Goal: Register for event/course

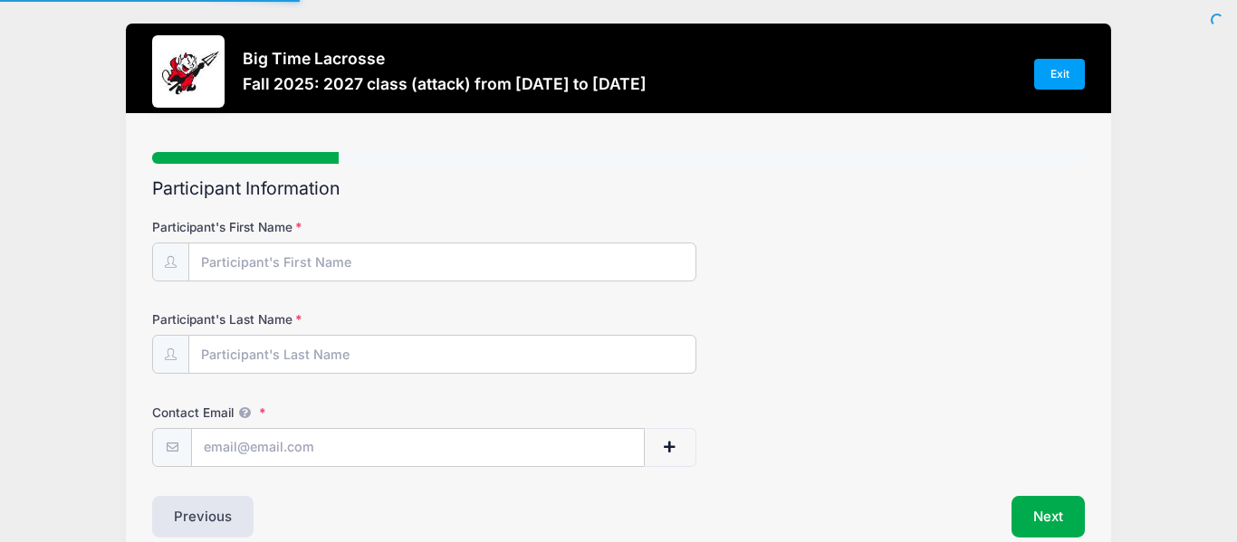
type input "[PERSON_NAME]"
type input "[EMAIL_ADDRESS][DOMAIN_NAME]"
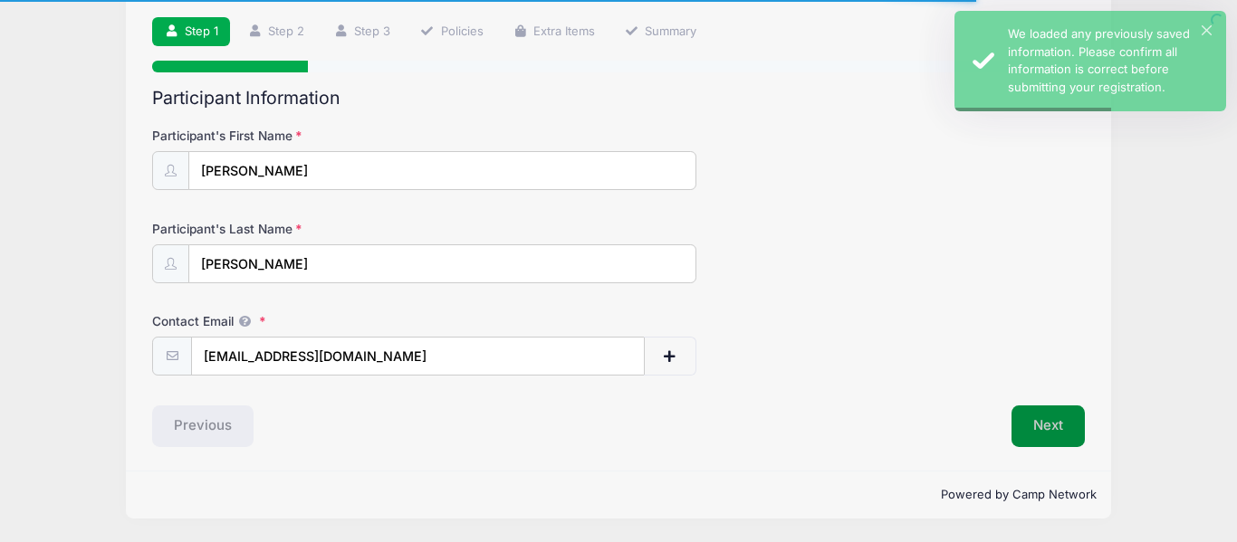
click at [1034, 413] on button "Next" at bounding box center [1047, 427] width 73 height 42
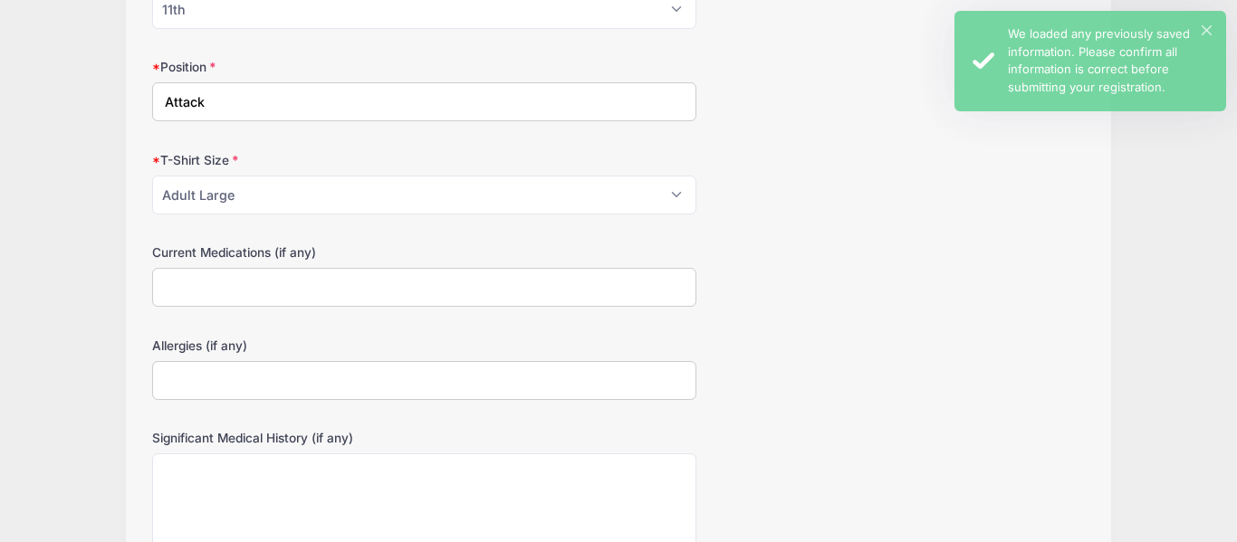
scroll to position [842, 0]
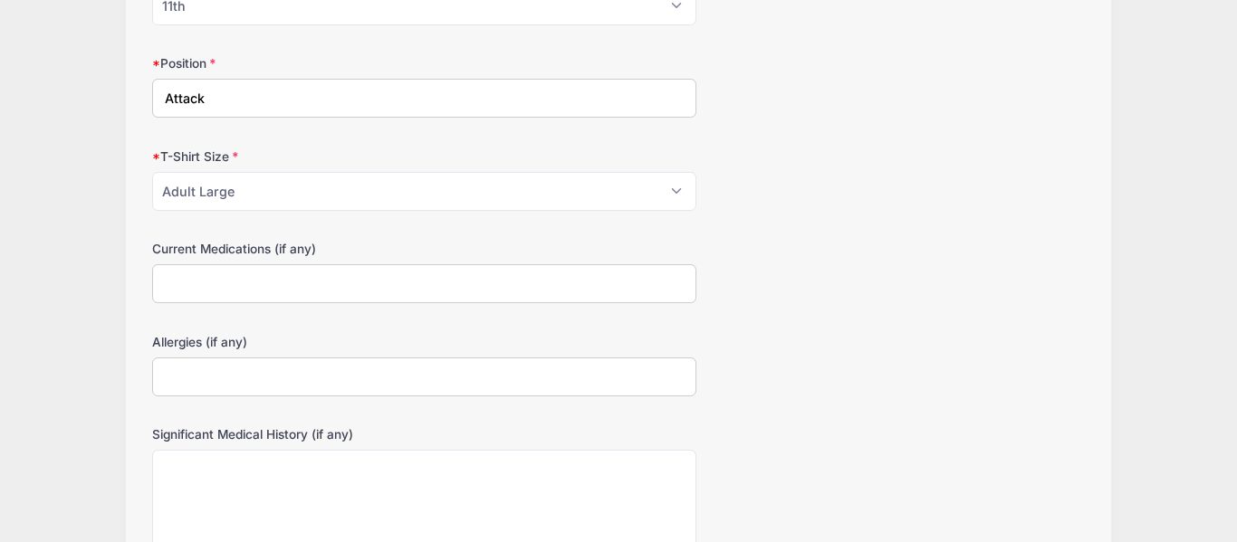
click at [510, 281] on input "Current Medications (if any)" at bounding box center [424, 283] width 544 height 39
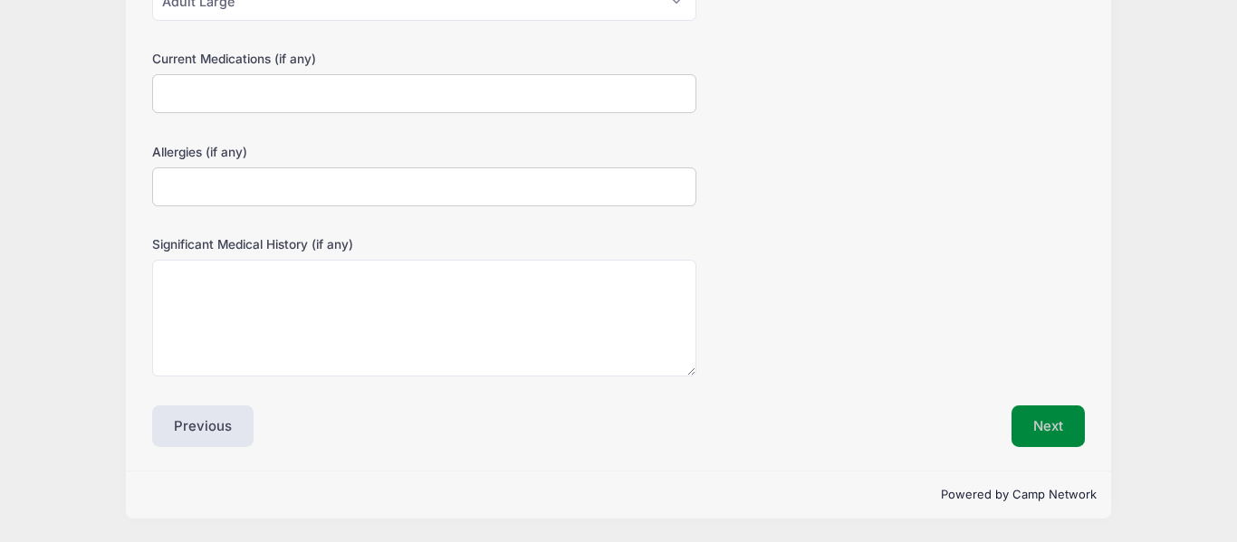
click at [1067, 424] on button "Next" at bounding box center [1047, 427] width 73 height 42
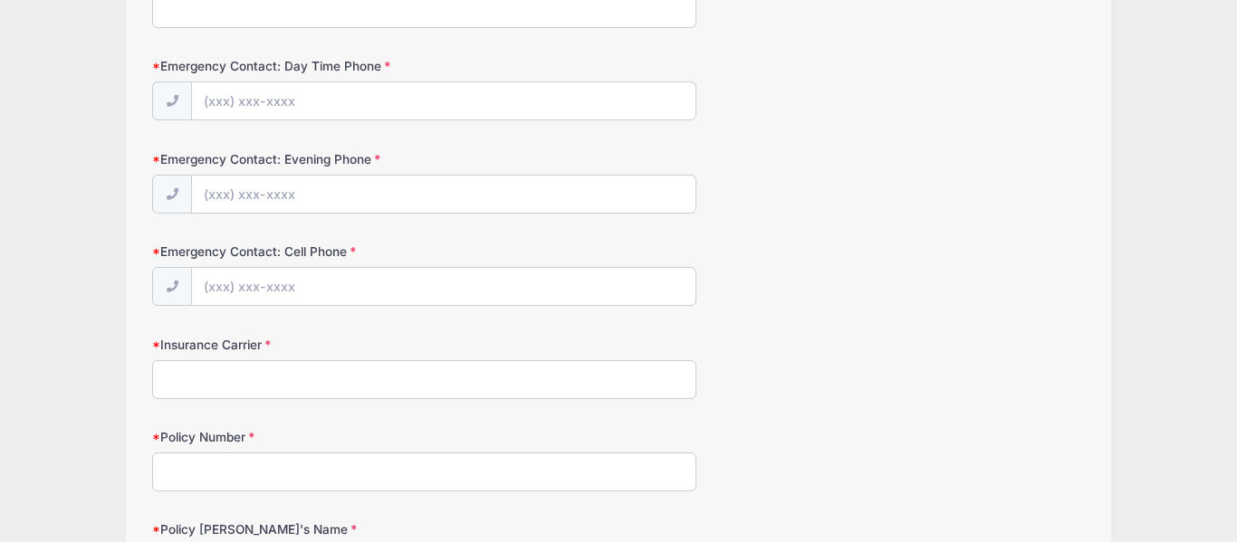
scroll to position [841, 0]
click at [519, 356] on div "Insurance Carrier" at bounding box center [618, 365] width 932 height 63
click at [526, 358] on input "Insurance Carrier" at bounding box center [424, 377] width 544 height 39
type input "Blue Cross Blue Shield"
click at [264, 281] on input "Emergency Contact: Cell Phone" at bounding box center [443, 285] width 502 height 39
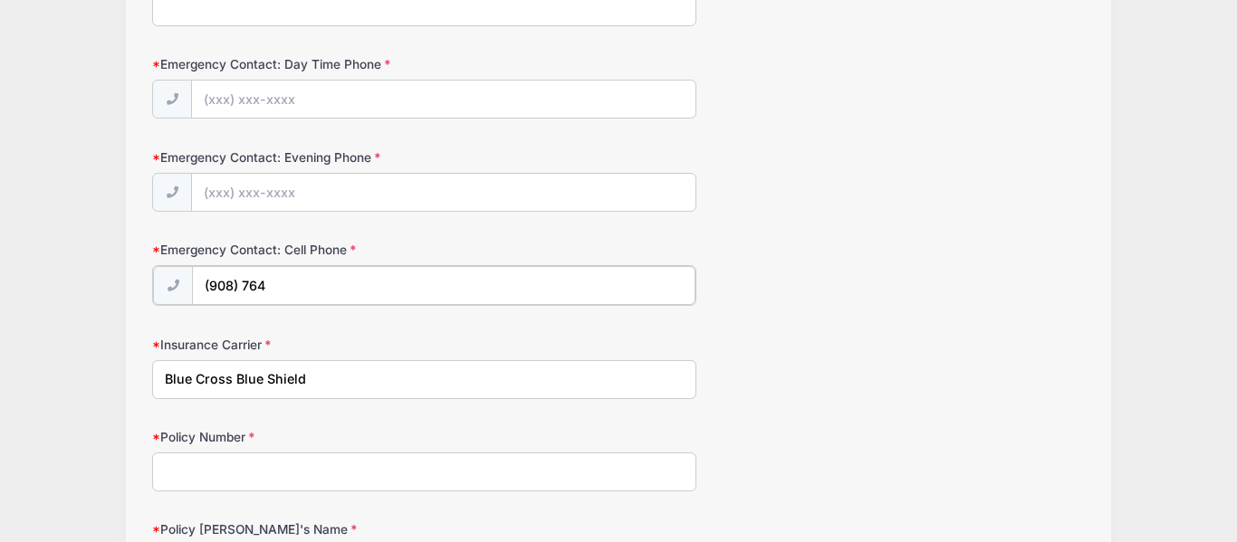
type input "(908) 764-1062"
click at [290, 284] on input "(908) 764-1062" at bounding box center [443, 285] width 502 height 39
click at [256, 193] on input "Emergency Contact: Evening Phone" at bounding box center [443, 193] width 502 height 39
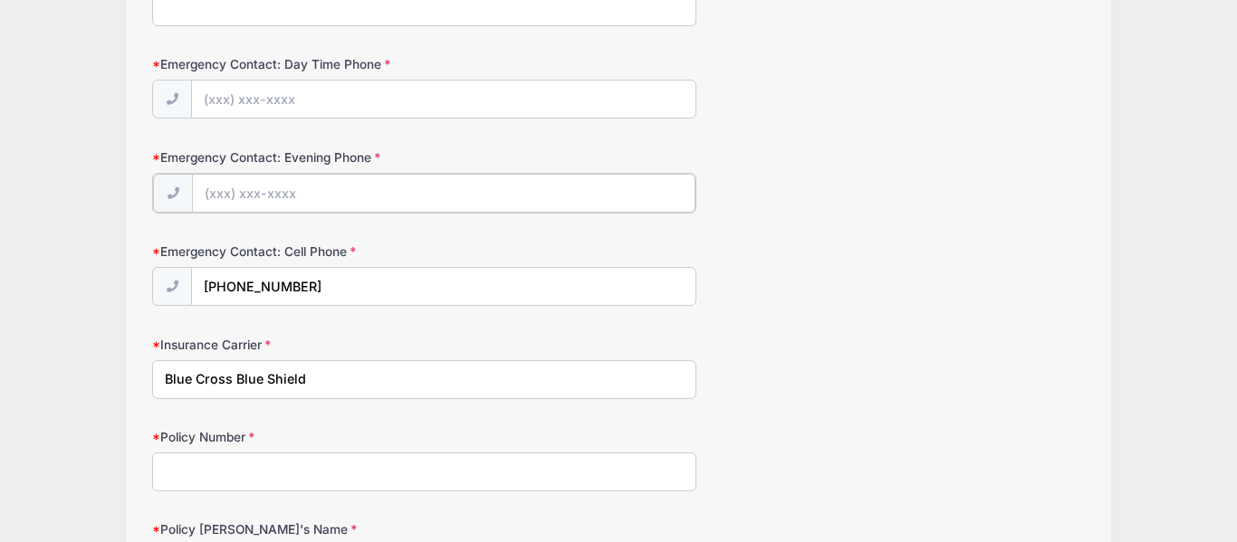
paste input "(908) 764-1062"
type input "(908) 764-1062"
click at [266, 108] on input "Emergency Contact: Day Time Phone" at bounding box center [443, 100] width 502 height 39
paste input "(908) 764-1062"
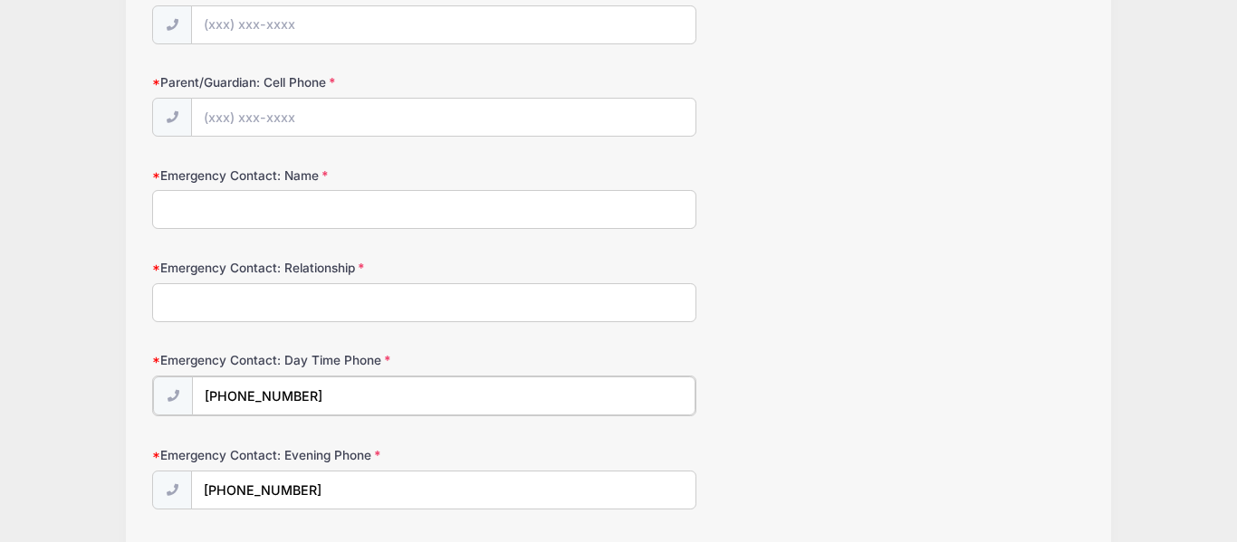
scroll to position [540, 0]
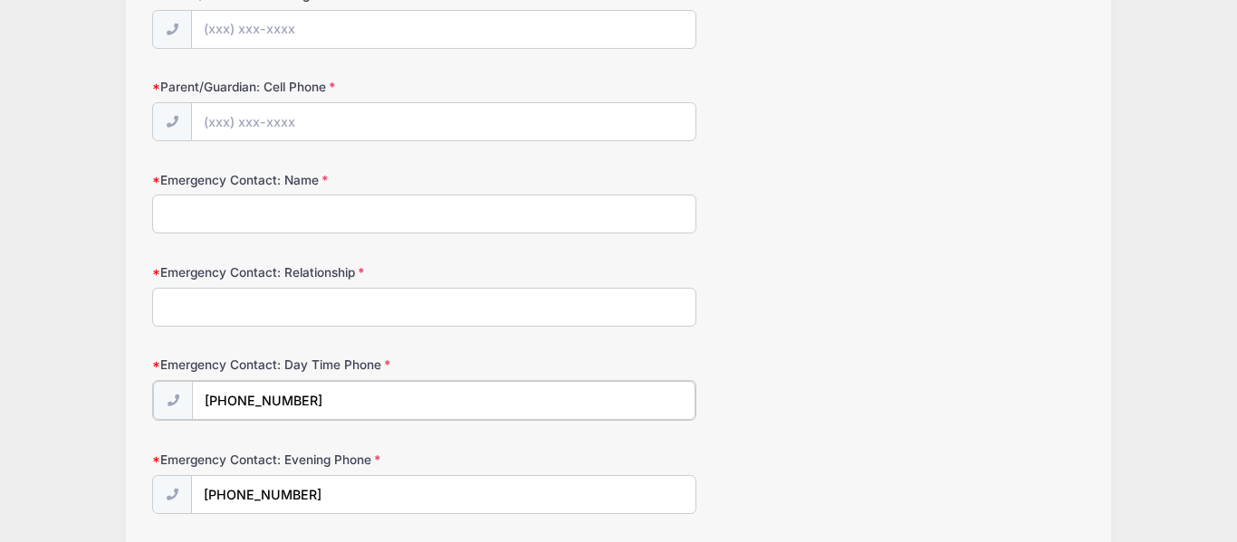
type input "(908) 764-1062"
click at [262, 310] on input "Emergency Contact: Relationship" at bounding box center [424, 307] width 544 height 39
click at [259, 418] on input "Emergency Contact: Day Time Phone" at bounding box center [443, 400] width 502 height 39
paste input "(908) 764-1062"
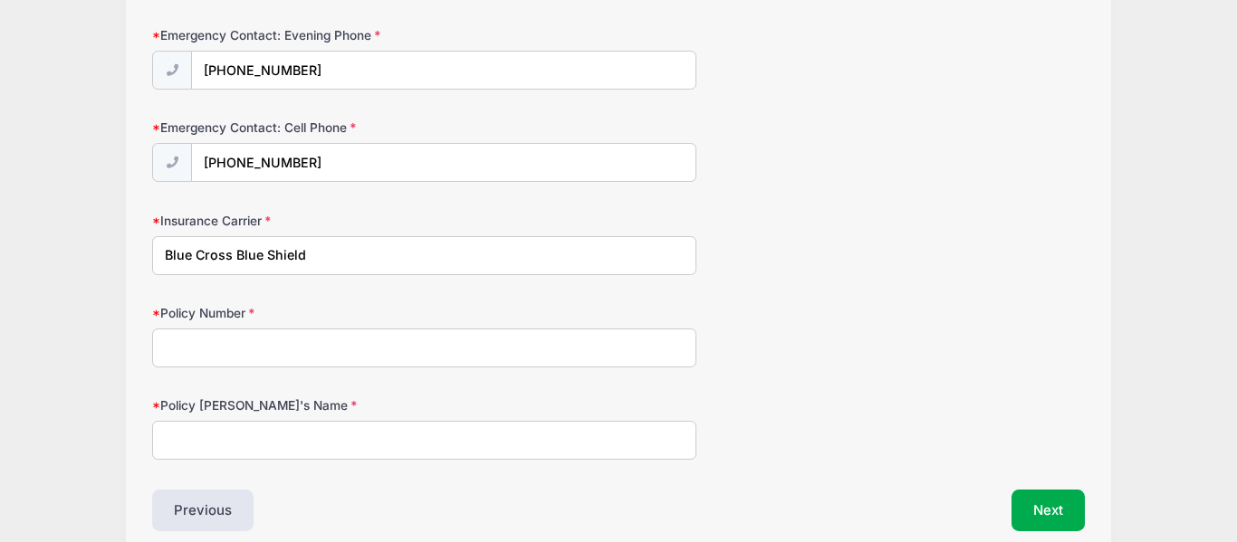
scroll to position [916, 0]
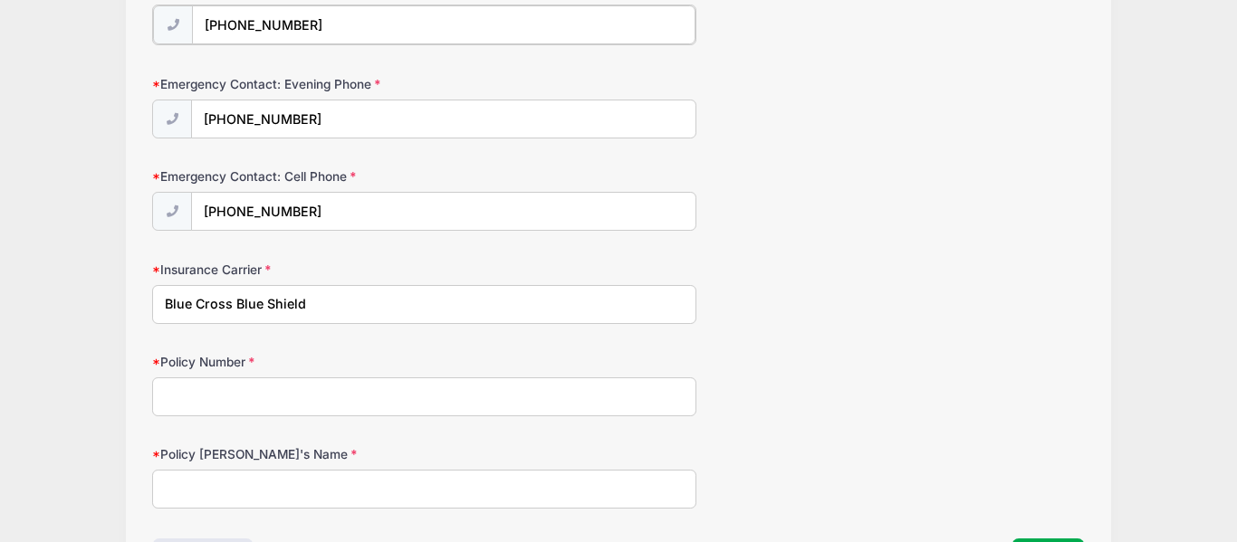
type input "(908) 764-1062"
click at [258, 396] on input "Policy Number" at bounding box center [424, 395] width 544 height 39
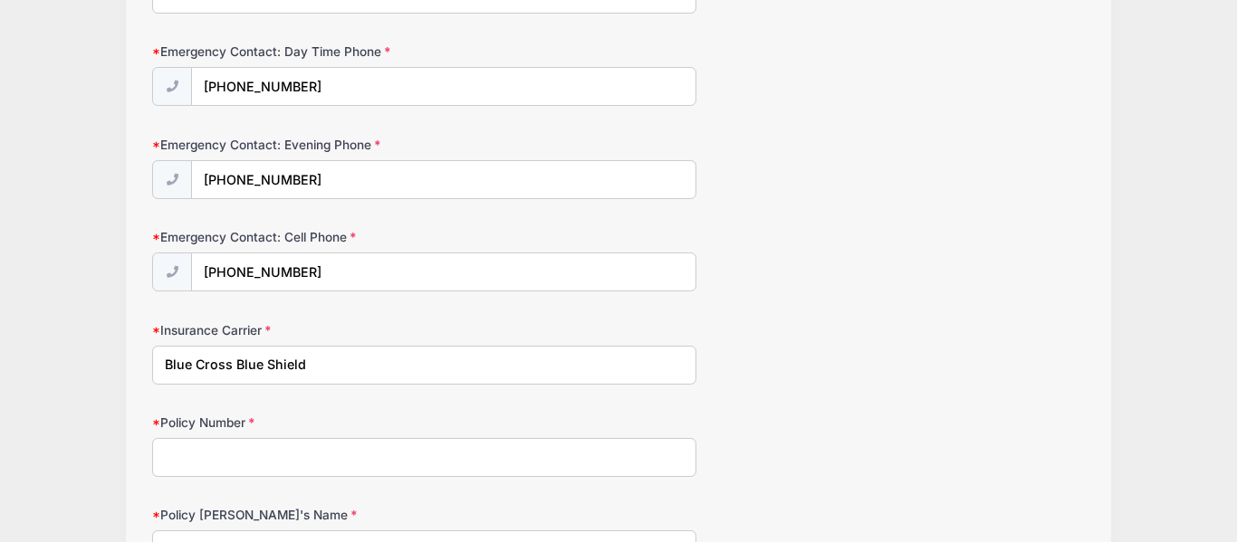
scroll to position [855, 0]
type input "K"
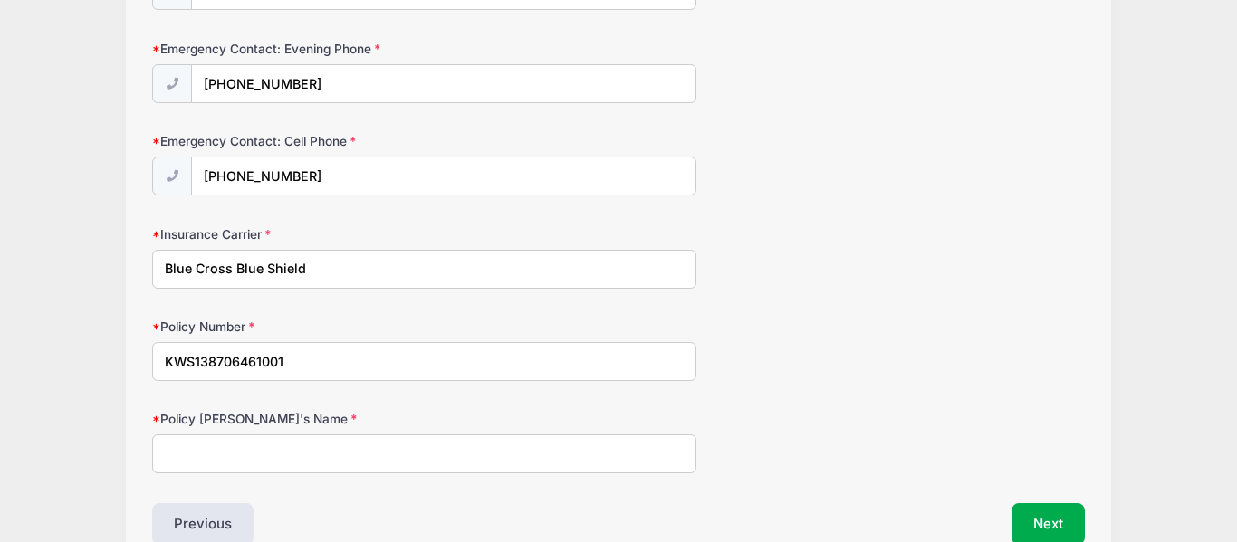
scroll to position [960, 0]
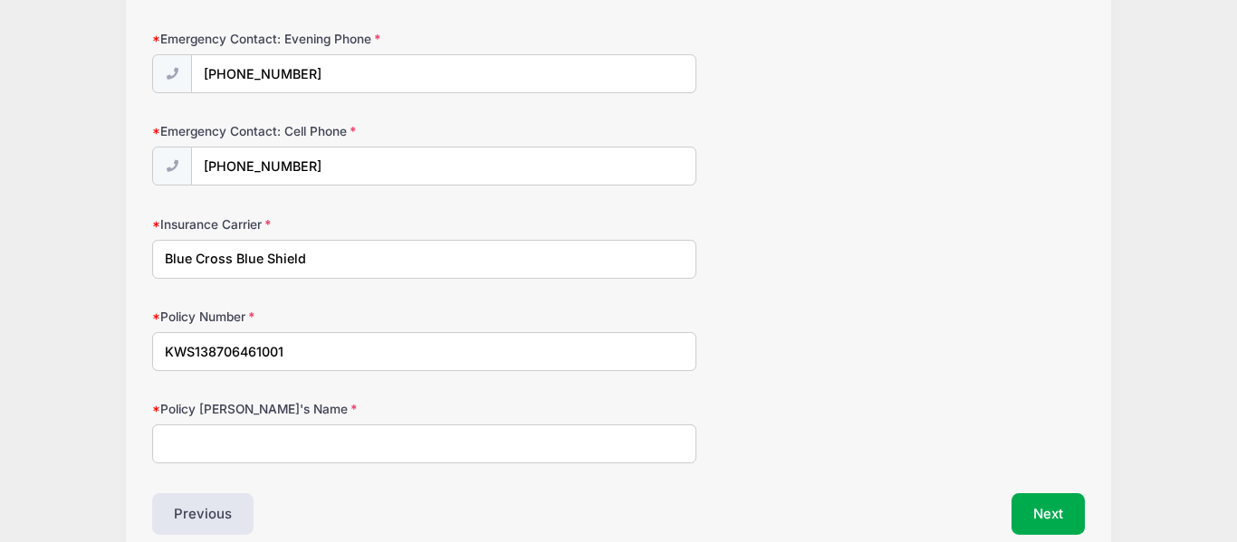
type input "KWS138706461001"
click at [281, 429] on input "Policy Holder's Name" at bounding box center [424, 444] width 544 height 39
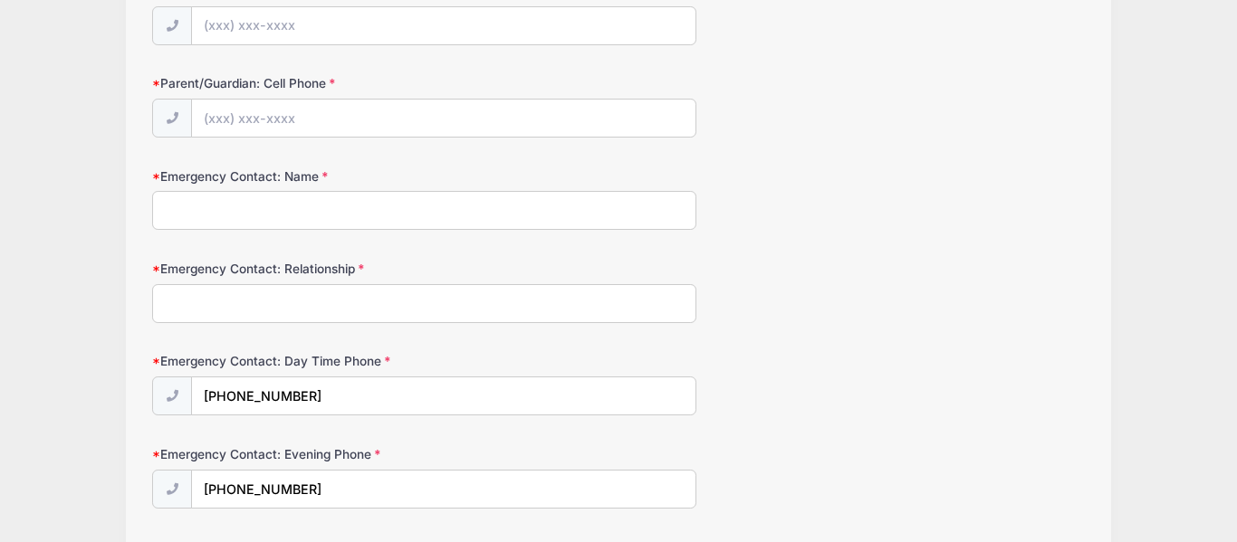
scroll to position [537, 0]
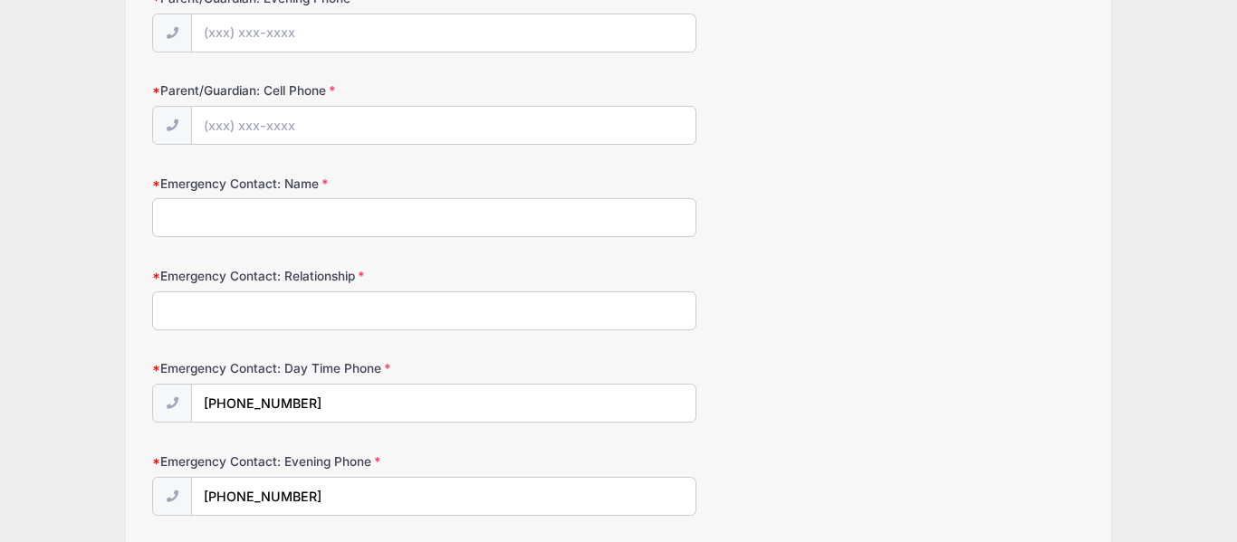
type input "Joseph Tardibuono"
click at [371, 310] on input "Emergency Contact: Relationship" at bounding box center [424, 311] width 544 height 39
click at [340, 324] on input "Emergency Contact: Relationship" at bounding box center [424, 311] width 544 height 39
type input "Dad"
click at [319, 218] on input "Emergency Contact: Name" at bounding box center [424, 217] width 544 height 39
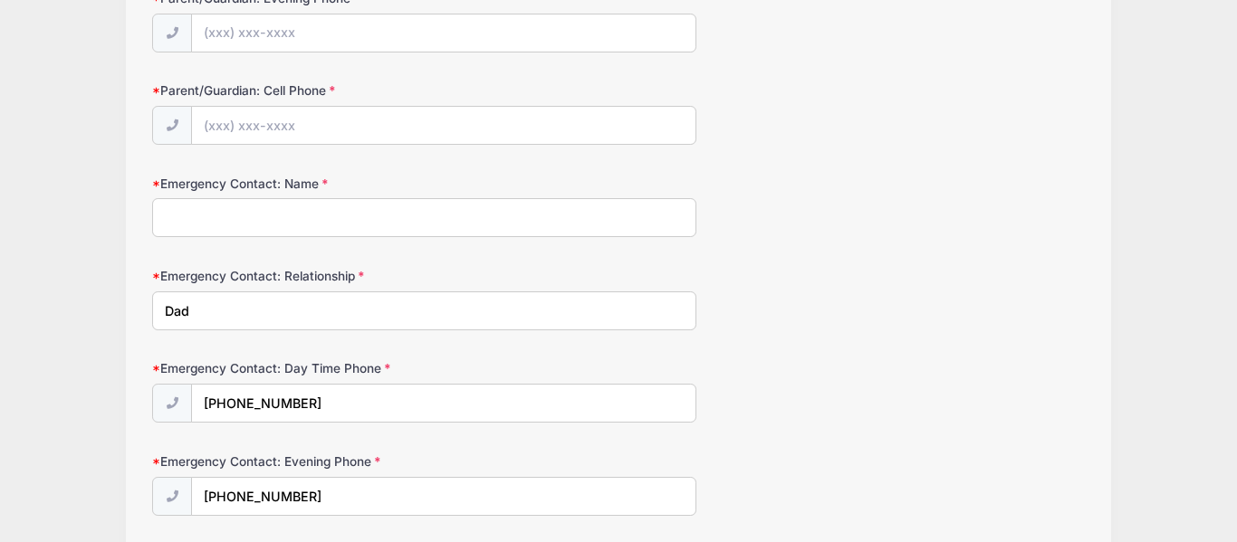
type input "s"
type input "Joe Tardibuono"
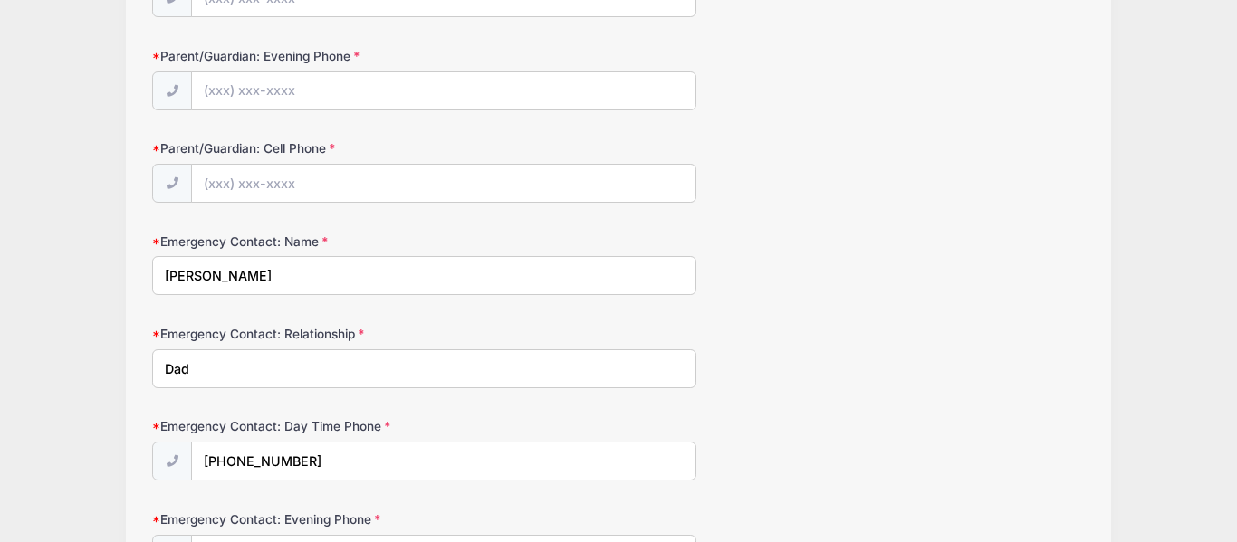
scroll to position [454, 0]
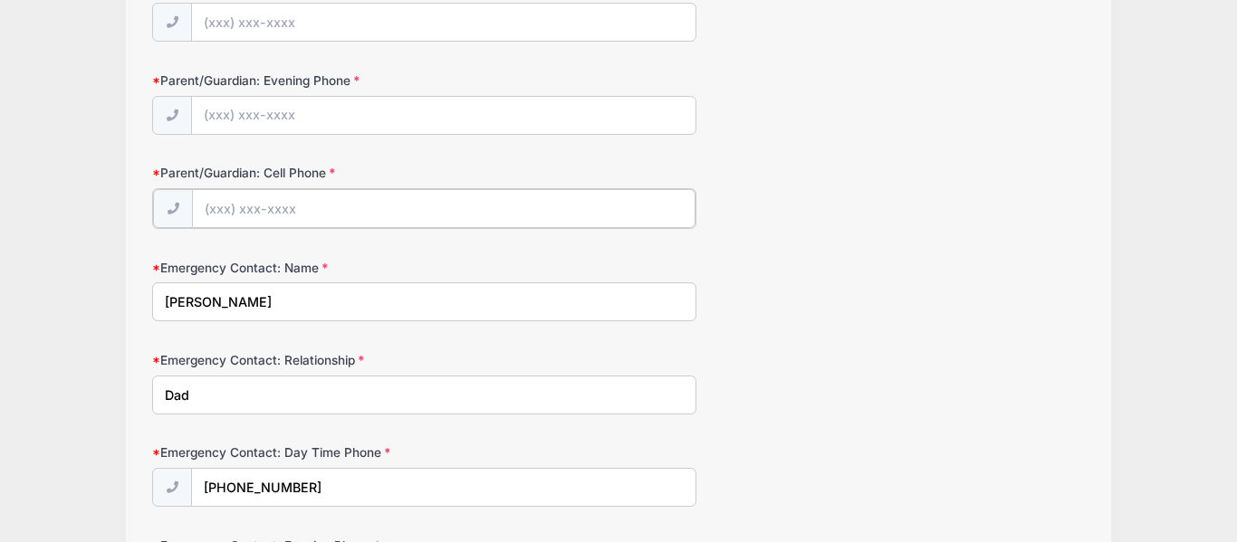
click at [229, 210] on input "Parent/Guardian: Cell Phone" at bounding box center [443, 208] width 502 height 39
paste input "(908) 764-1062"
type input "(908) 764-1062"
click at [348, 123] on input "Parent/Guardian: Evening Phone" at bounding box center [443, 116] width 502 height 39
paste input "(908) 764-1062"
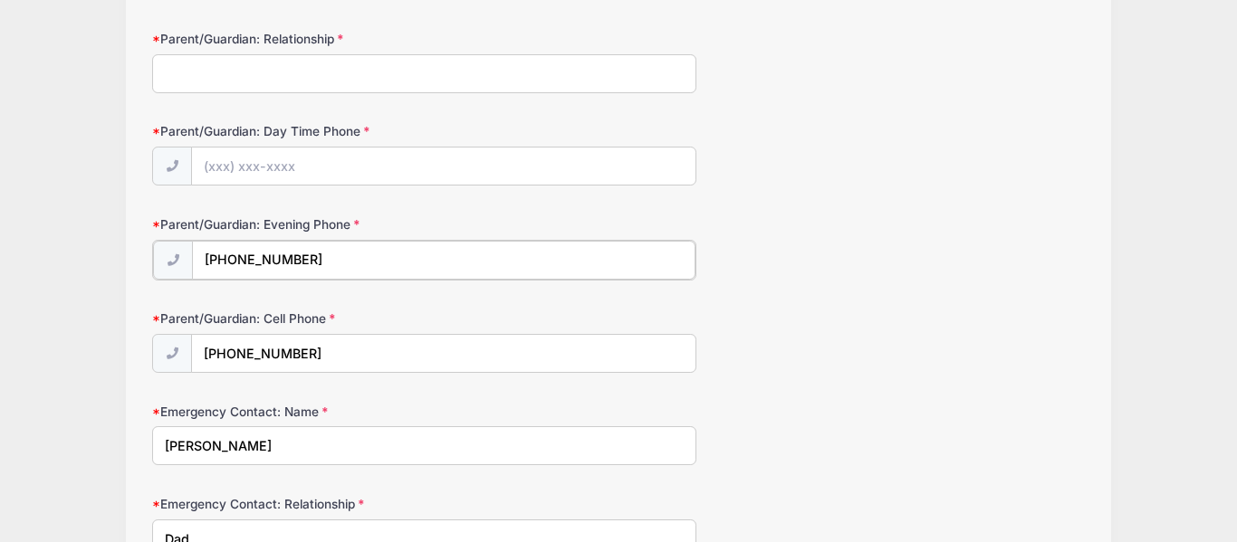
scroll to position [310, 0]
type input "(908) 764-1062"
click at [343, 159] on input "Parent/Guardian: Day Time Phone" at bounding box center [443, 167] width 502 height 39
paste input "(908) 764-1062"
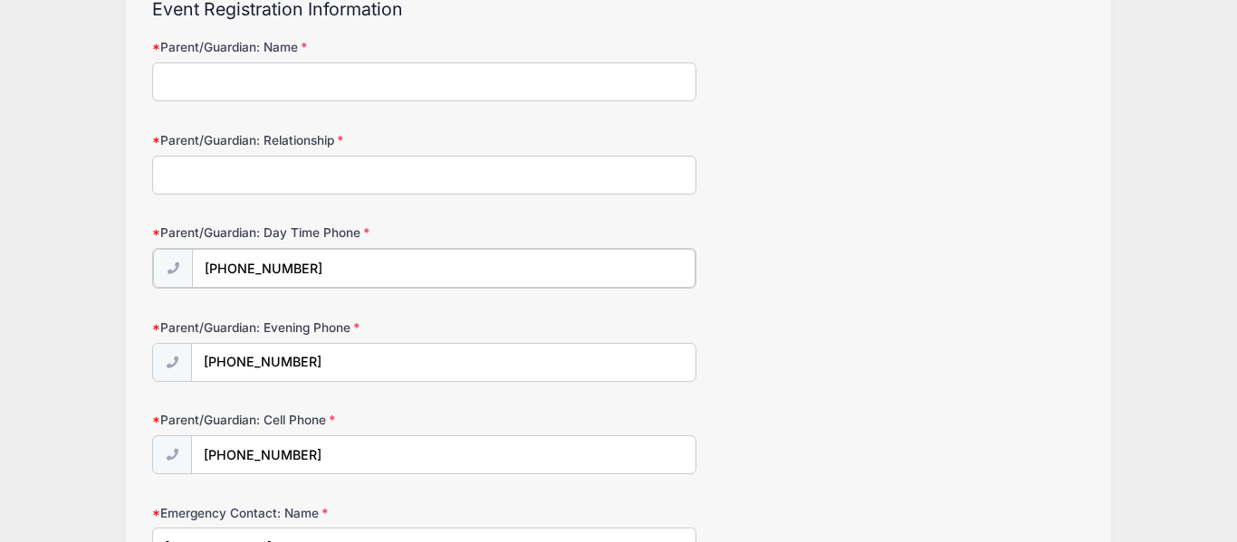
scroll to position [207, 0]
type input "(908) 764-1062"
click at [343, 177] on input "Parent/Guardian: Relationship" at bounding box center [424, 177] width 544 height 39
type input "Dad"
click at [284, 90] on input "Parent/Guardian: Name" at bounding box center [424, 83] width 544 height 39
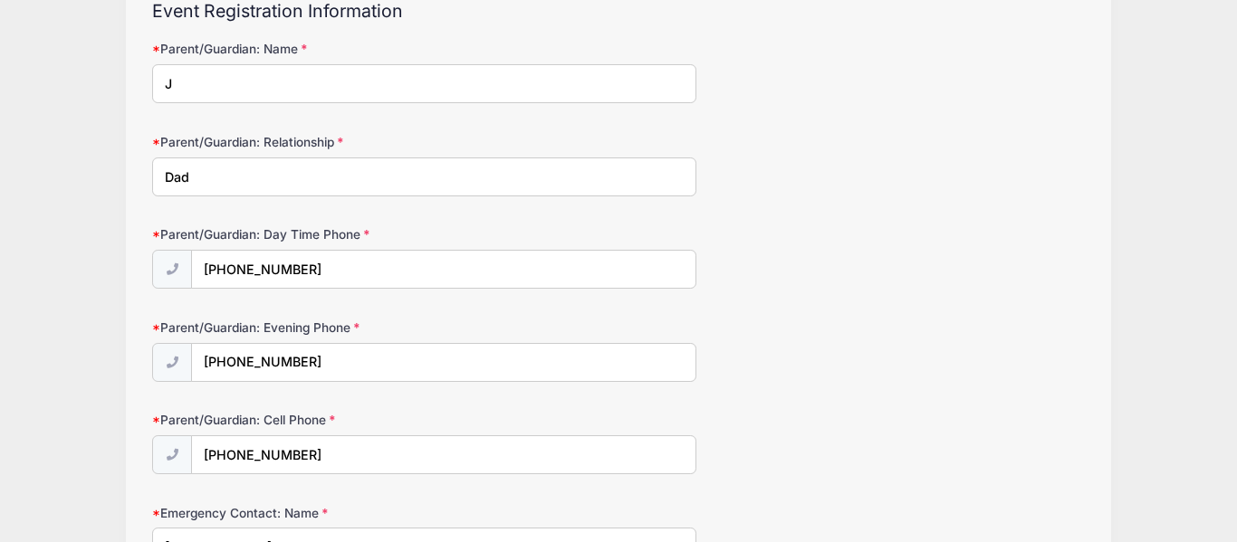
type input "Joe Tardibuono"
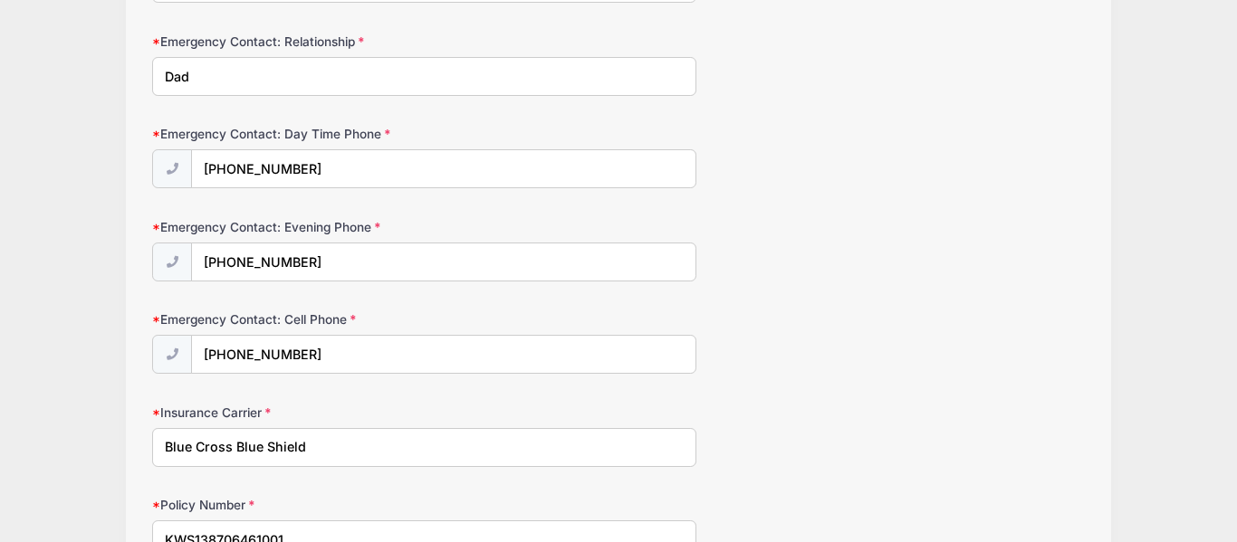
scroll to position [1047, 0]
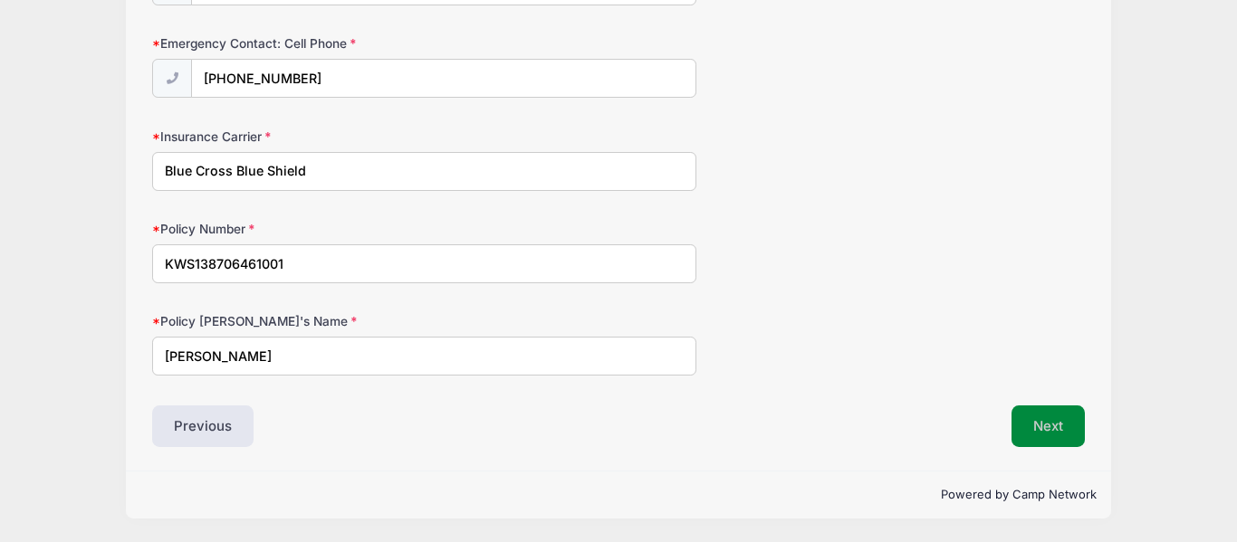
click at [1050, 416] on button "Next" at bounding box center [1047, 427] width 73 height 42
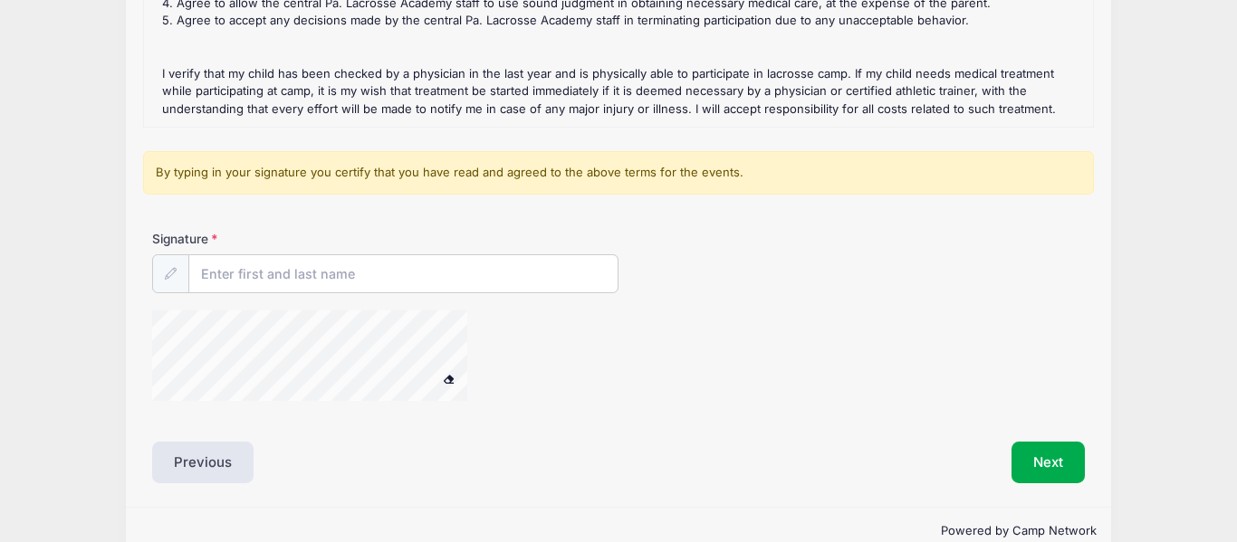
scroll to position [403, 0]
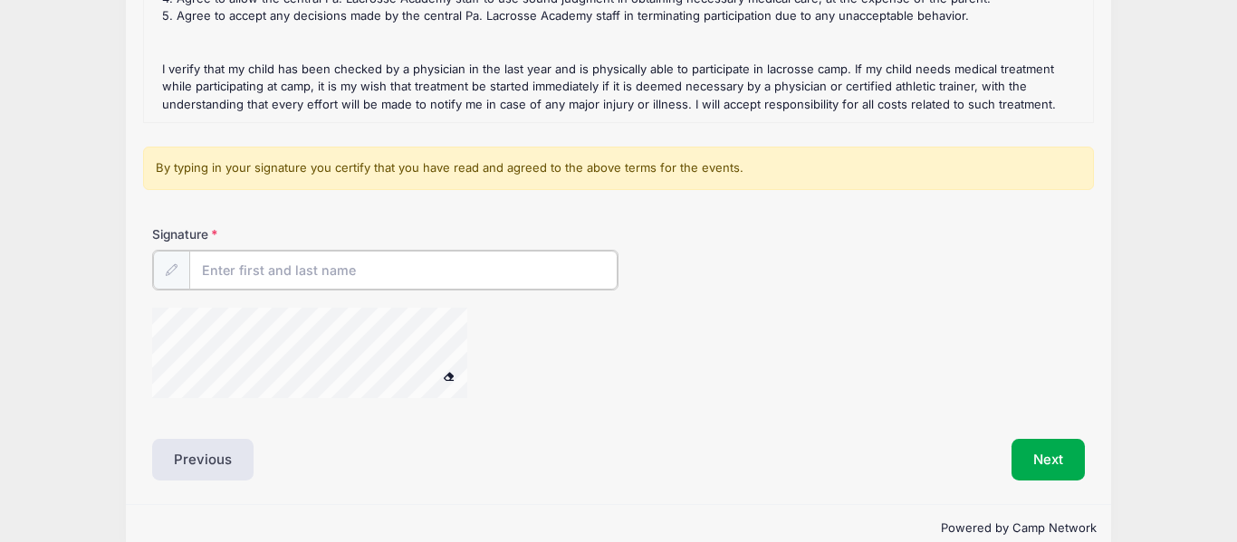
click at [442, 270] on input "Signature" at bounding box center [403, 270] width 428 height 39
type input "Matthew Tardibuono"
click at [454, 378] on span at bounding box center [449, 374] width 13 height 10
click at [449, 374] on span at bounding box center [449, 374] width 13 height 10
click at [451, 378] on span at bounding box center [449, 374] width 13 height 10
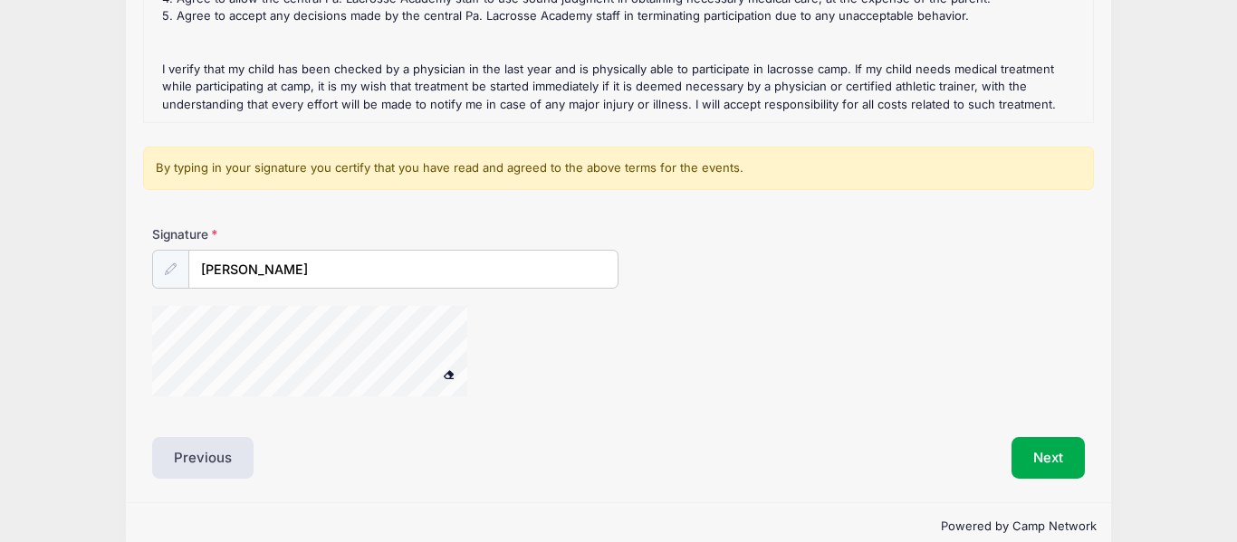
click at [444, 376] on span at bounding box center [449, 374] width 13 height 10
click at [486, 206] on form "Fall 2025: 2027 class (attack) Refund Policy : Cancellation and Refund Policy -…" at bounding box center [618, 123] width 932 height 582
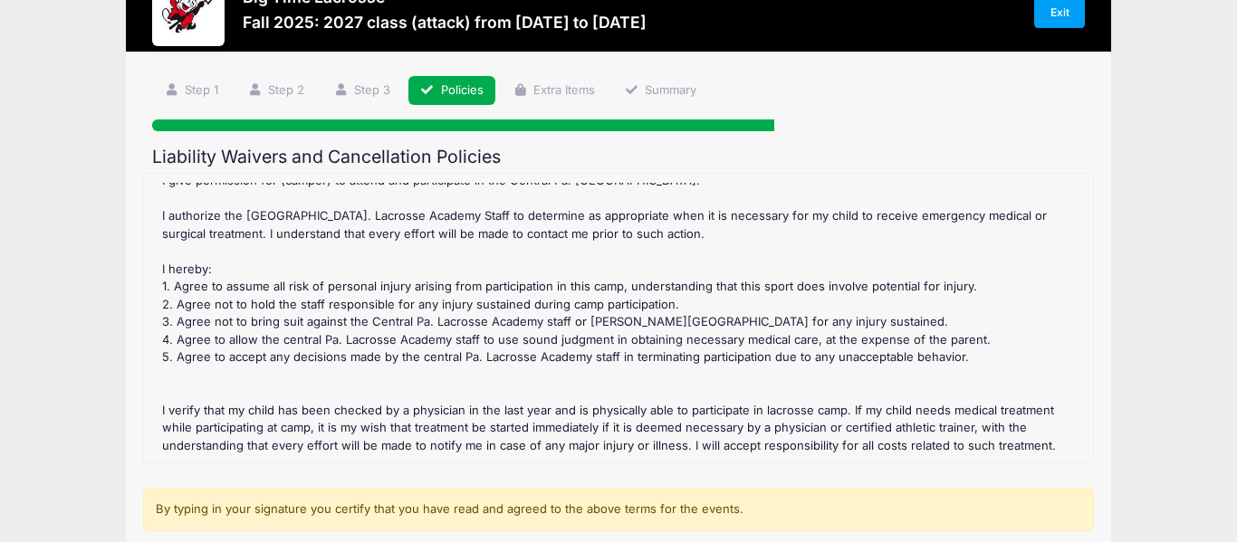
scroll to position [435, 0]
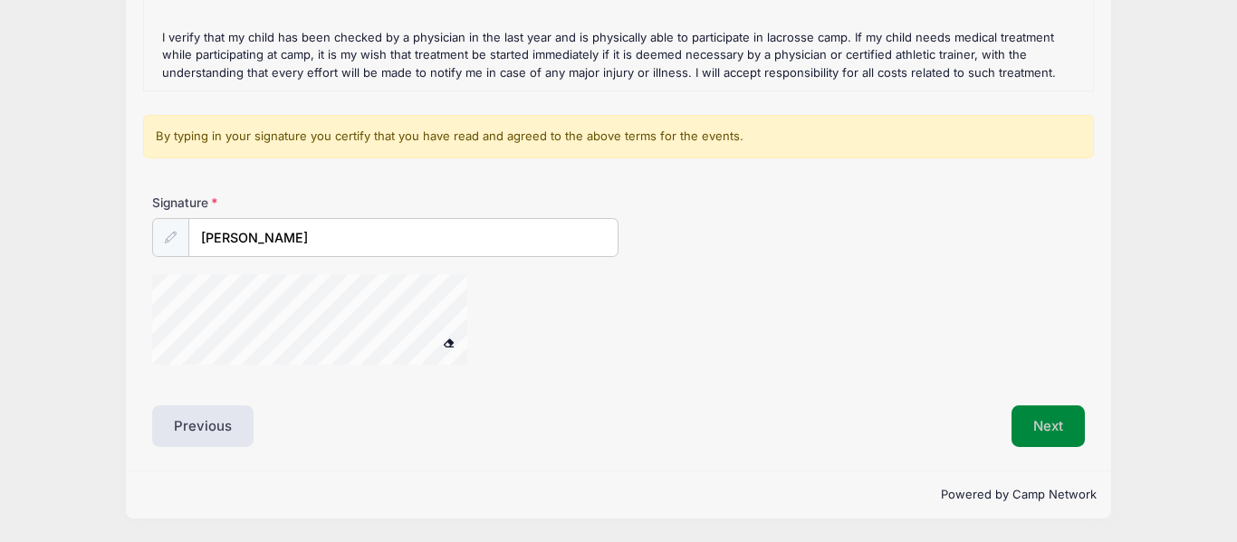
click at [1059, 429] on button "Next" at bounding box center [1047, 427] width 73 height 42
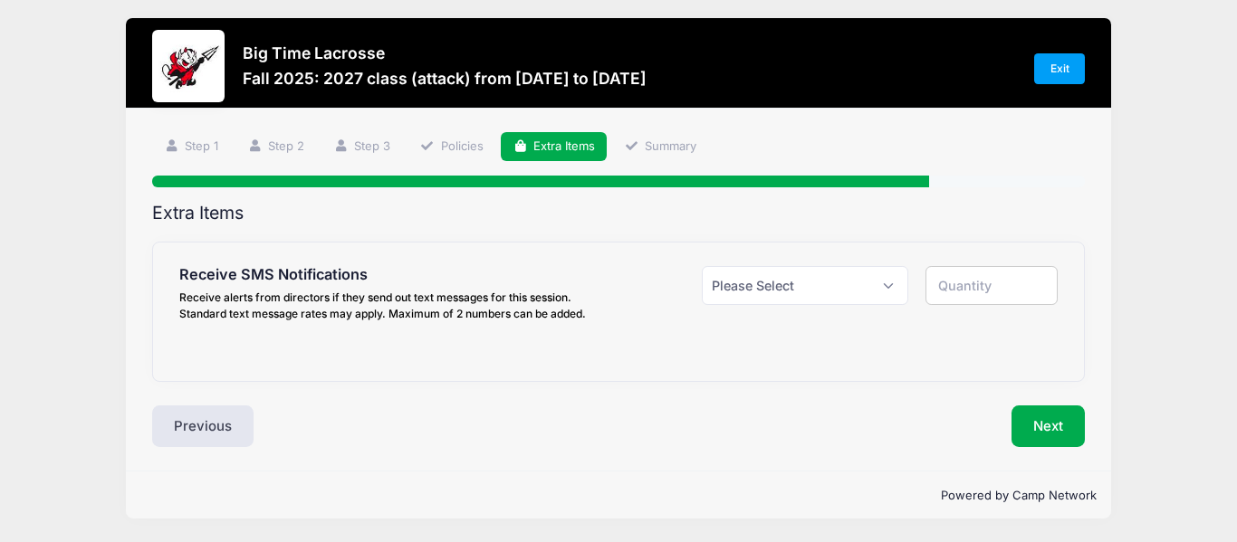
scroll to position [0, 0]
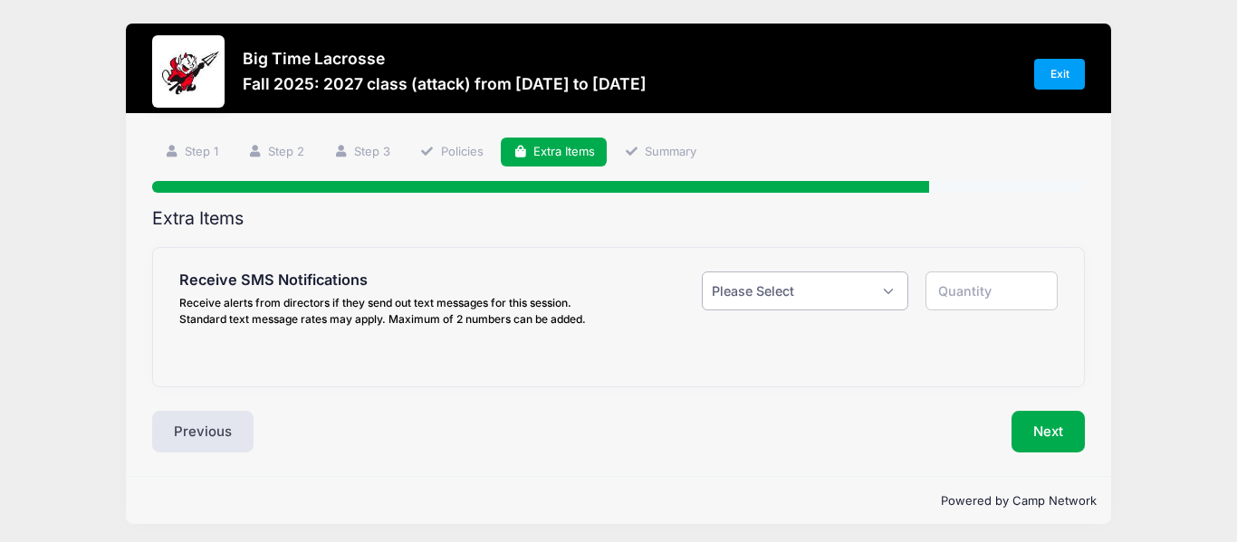
click at [823, 297] on select "Please Select Yes ($0.00) No" at bounding box center [805, 291] width 206 height 39
select select "1"
click at [702, 272] on select "Please Select Yes ($0.00) No" at bounding box center [805, 291] width 206 height 39
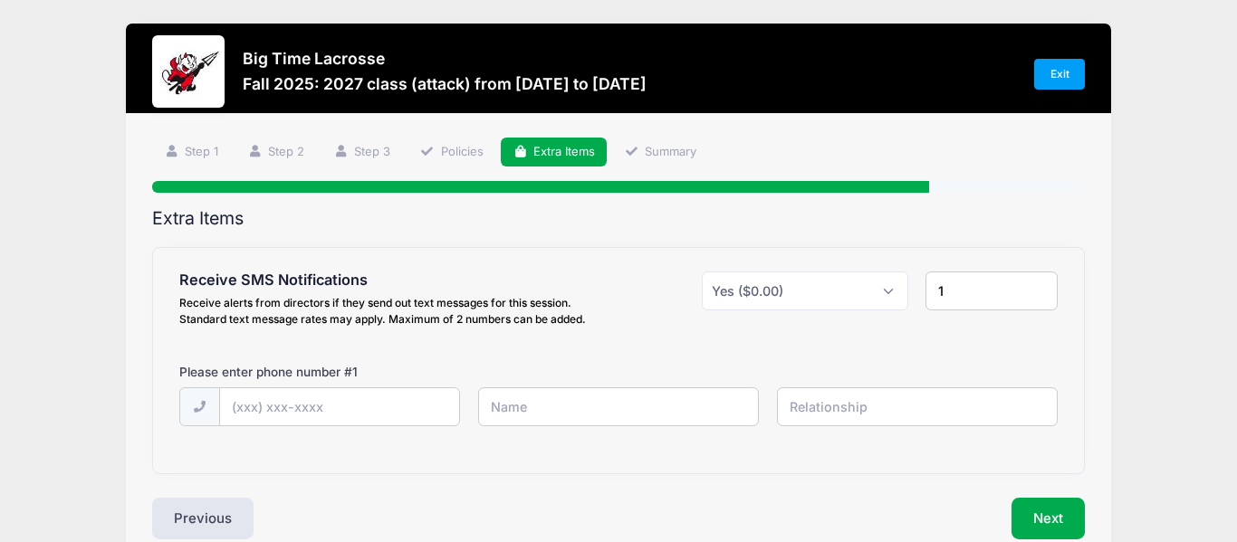
click at [937, 279] on input "1" at bounding box center [990, 291] width 131 height 39
click at [1045, 289] on input "1" at bounding box center [990, 291] width 131 height 39
type input "2"
click at [1037, 289] on input "2" at bounding box center [990, 291] width 131 height 39
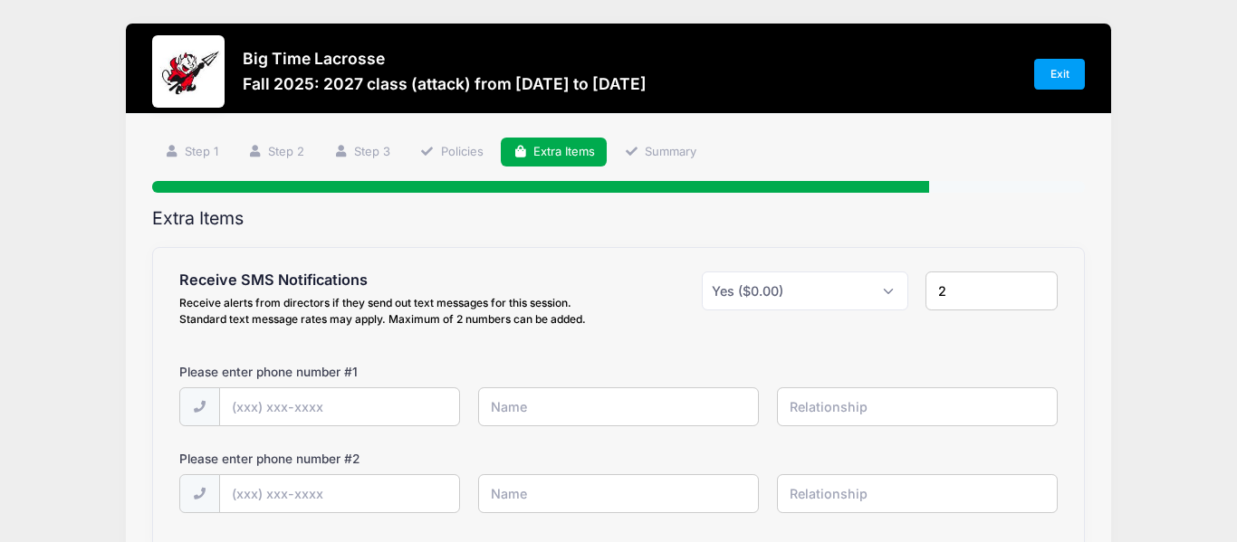
scroll to position [179, 0]
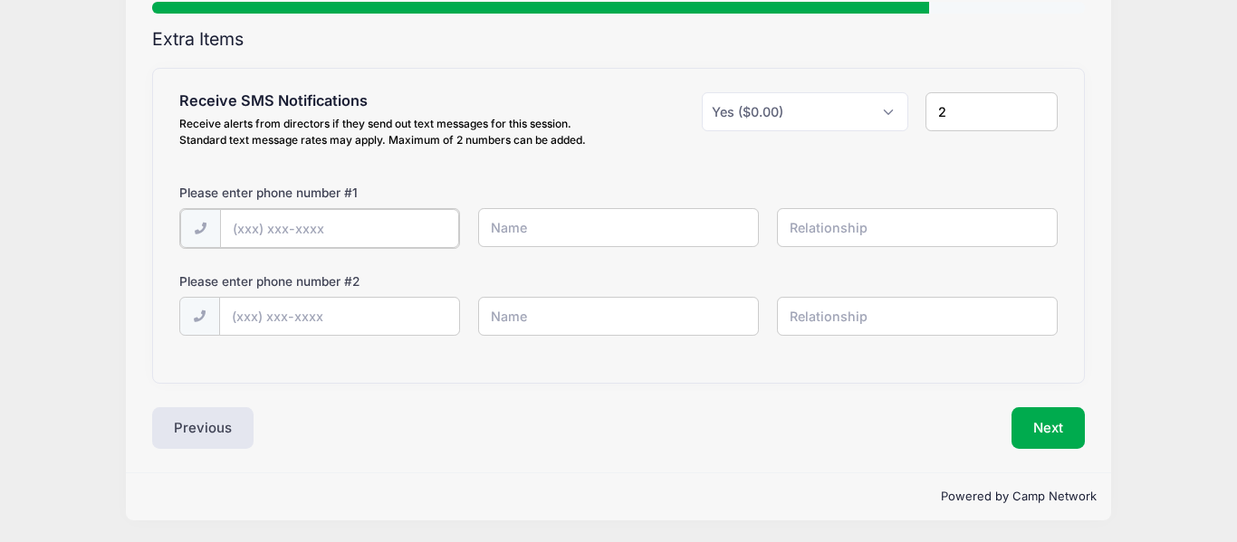
click at [371, 238] on input "text" at bounding box center [340, 228] width 240 height 39
click at [344, 296] on input "text" at bounding box center [340, 315] width 240 height 39
paste input "(908) 764-1062"
type input "(908) 764-1062"
click at [342, 208] on div at bounding box center [319, 228] width 281 height 41
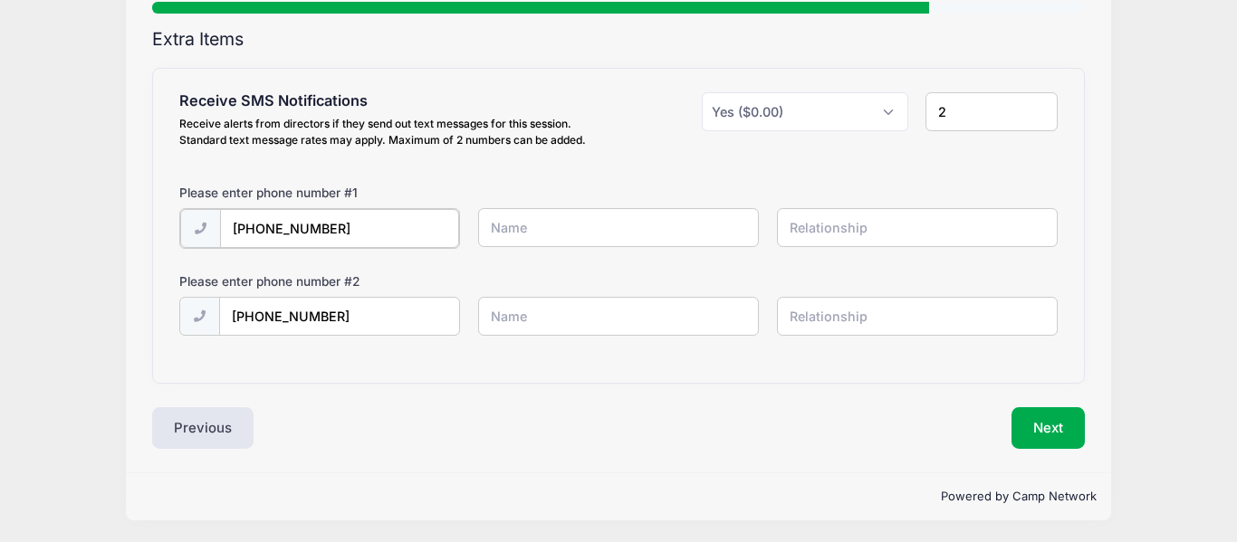
type input "(908) 499-8056"
click at [521, 229] on input "text" at bounding box center [618, 227] width 281 height 39
type input "N"
type input "Matthew Tardibuono"
click at [534, 304] on input "text" at bounding box center [618, 314] width 281 height 39
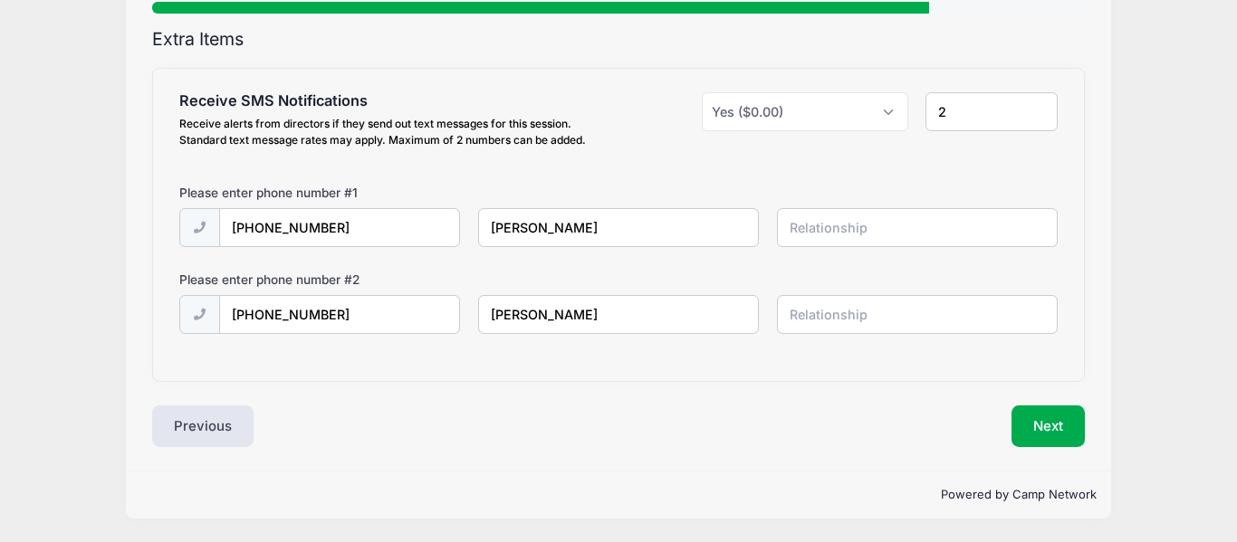
type input "Joe Tardibuono"
click at [809, 223] on input "text" at bounding box center [917, 227] width 281 height 39
type input "M"
click at [808, 311] on input "text" at bounding box center [917, 314] width 281 height 39
type input "Dad"
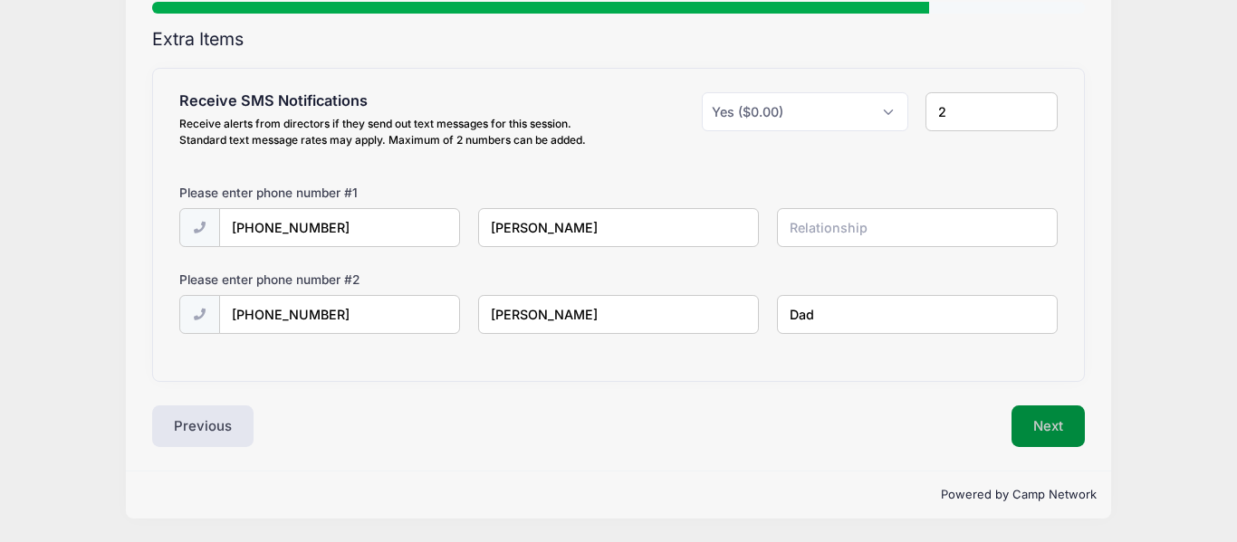
click at [1021, 435] on button "Next" at bounding box center [1047, 427] width 73 height 42
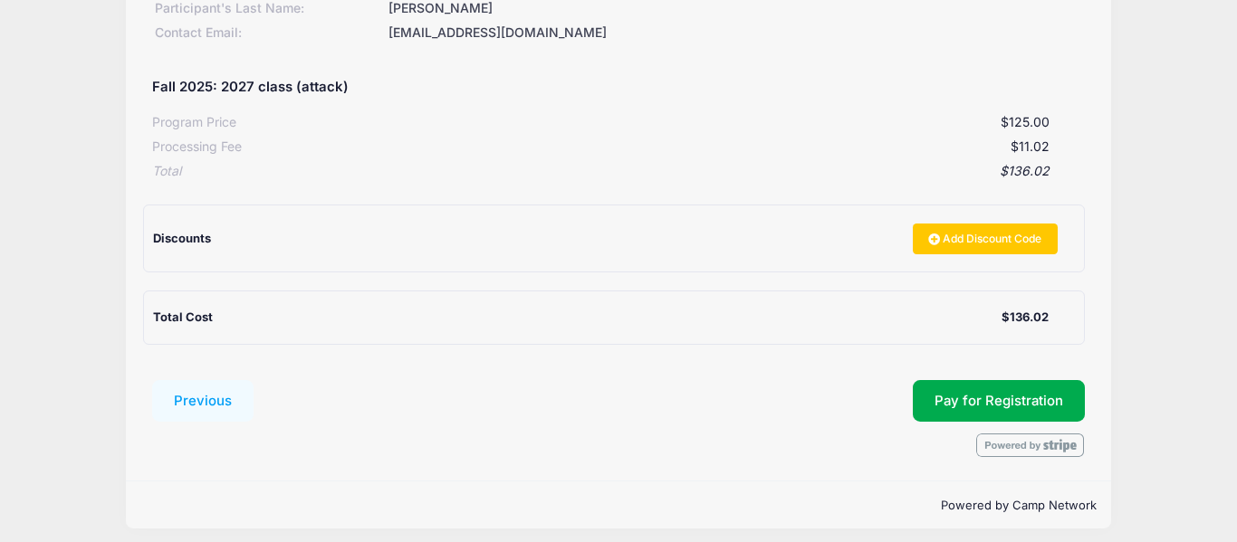
scroll to position [316, 0]
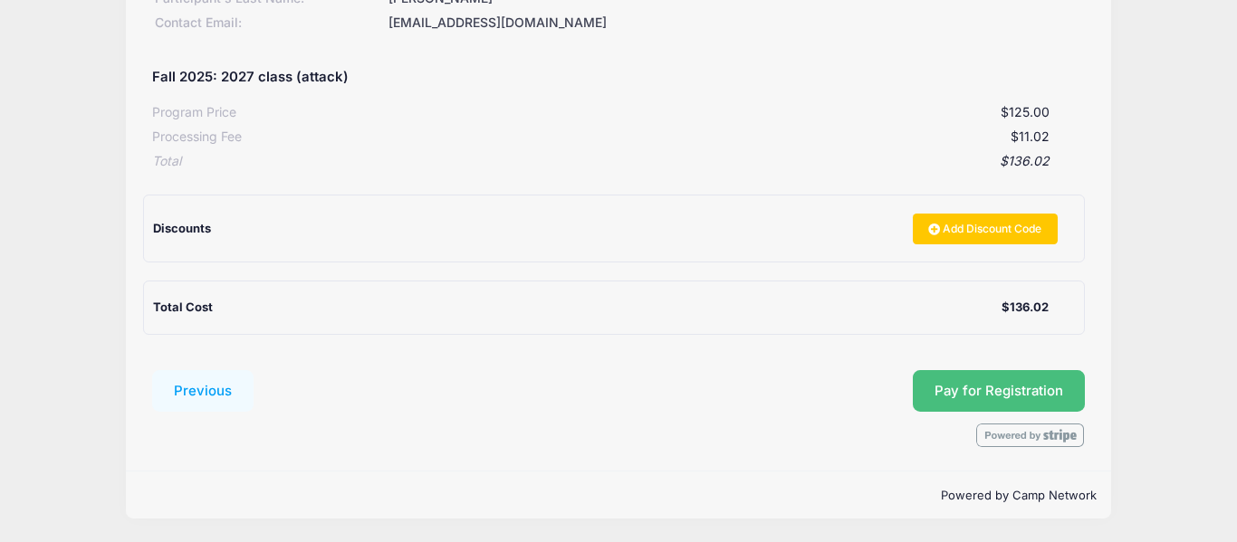
click at [1005, 386] on button "Pay for Registration" at bounding box center [999, 391] width 172 height 42
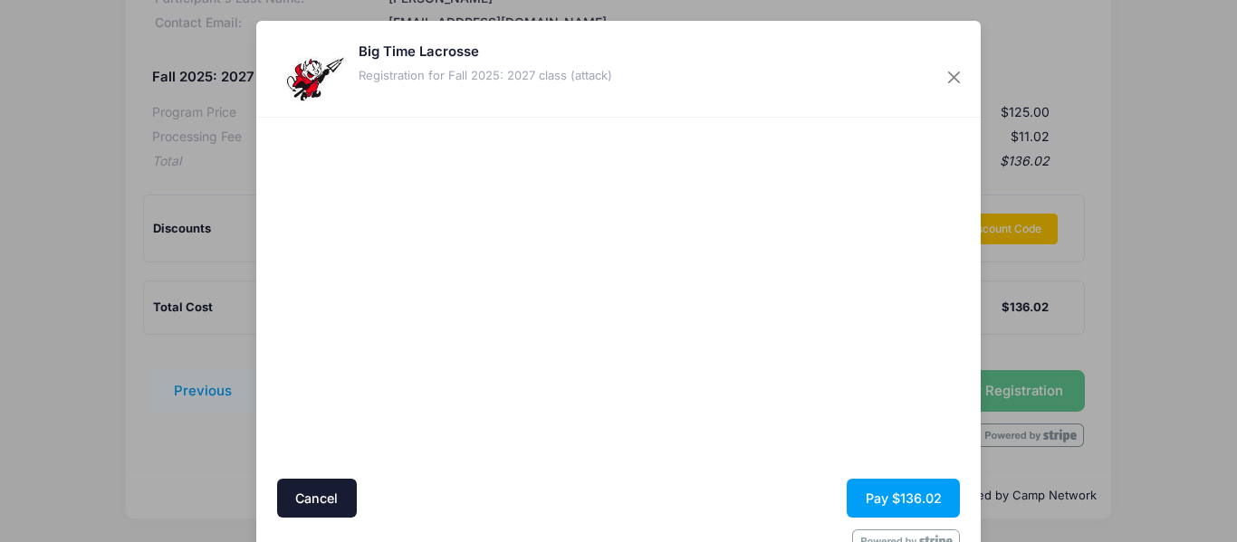
click at [256, 225] on div "Cancel Pay $136.02" at bounding box center [618, 346] width 724 height 456
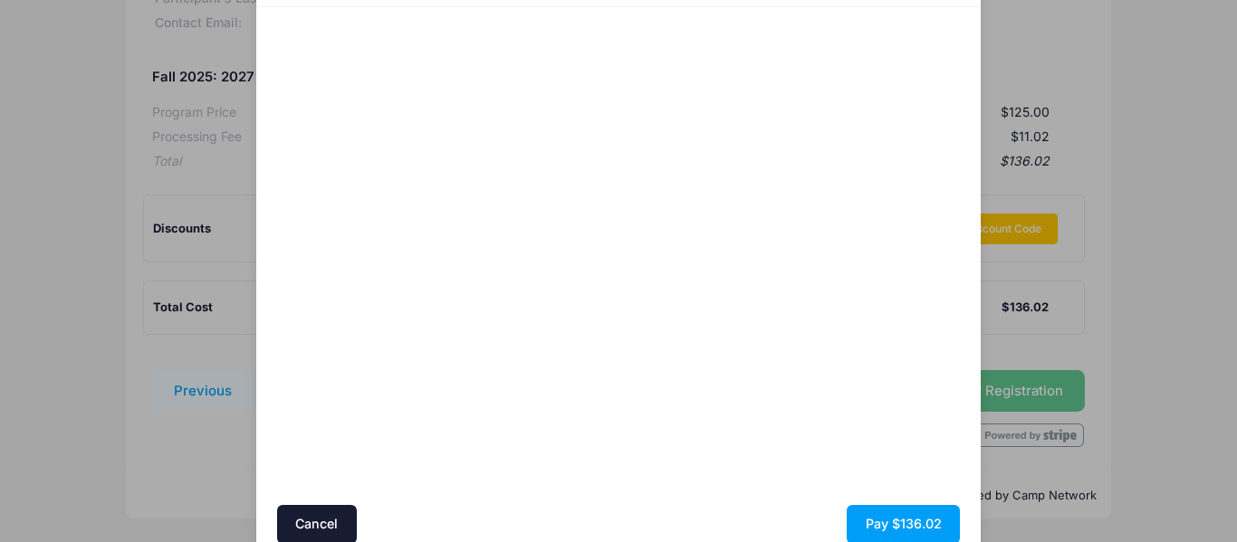
scroll to position [188, 0]
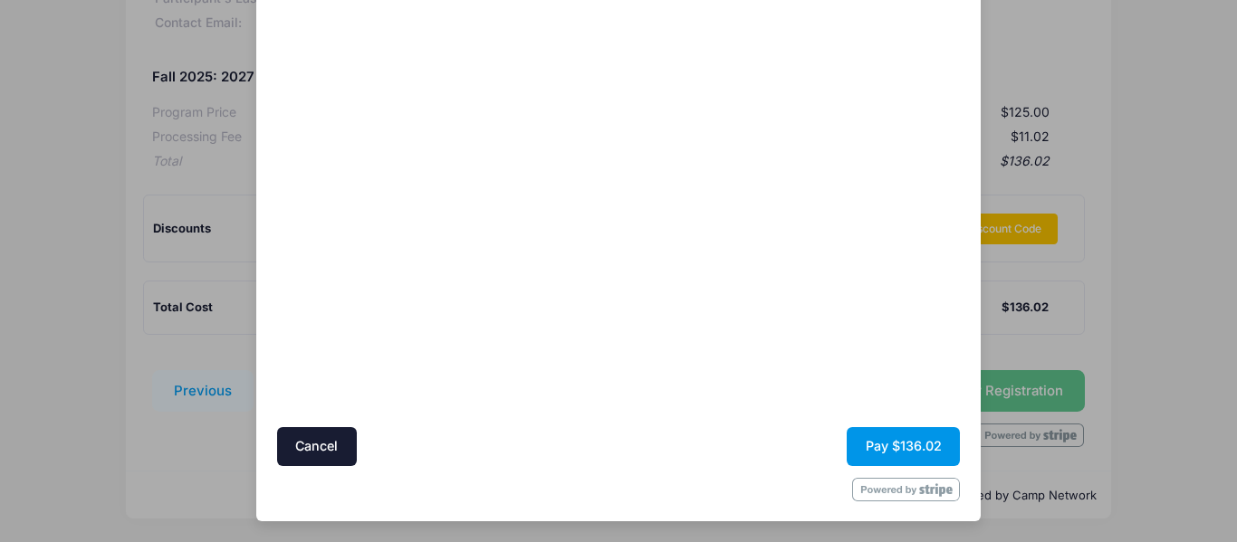
click at [927, 449] on button "Pay $136.02" at bounding box center [902, 446] width 113 height 39
